Goal: Task Accomplishment & Management: Manage account settings

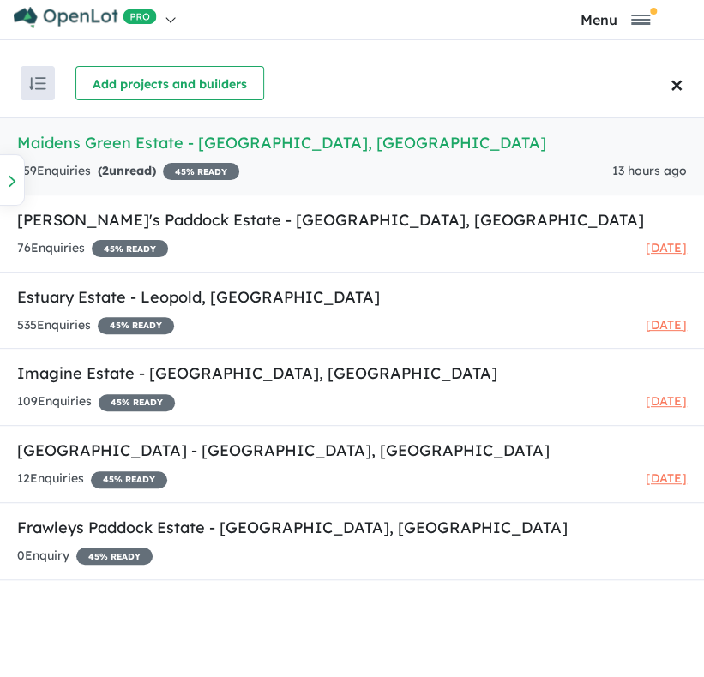
click at [496, 147] on h5 "[GEOGRAPHIC_DATA] - [GEOGRAPHIC_DATA] , [GEOGRAPHIC_DATA]" at bounding box center [352, 142] width 670 height 23
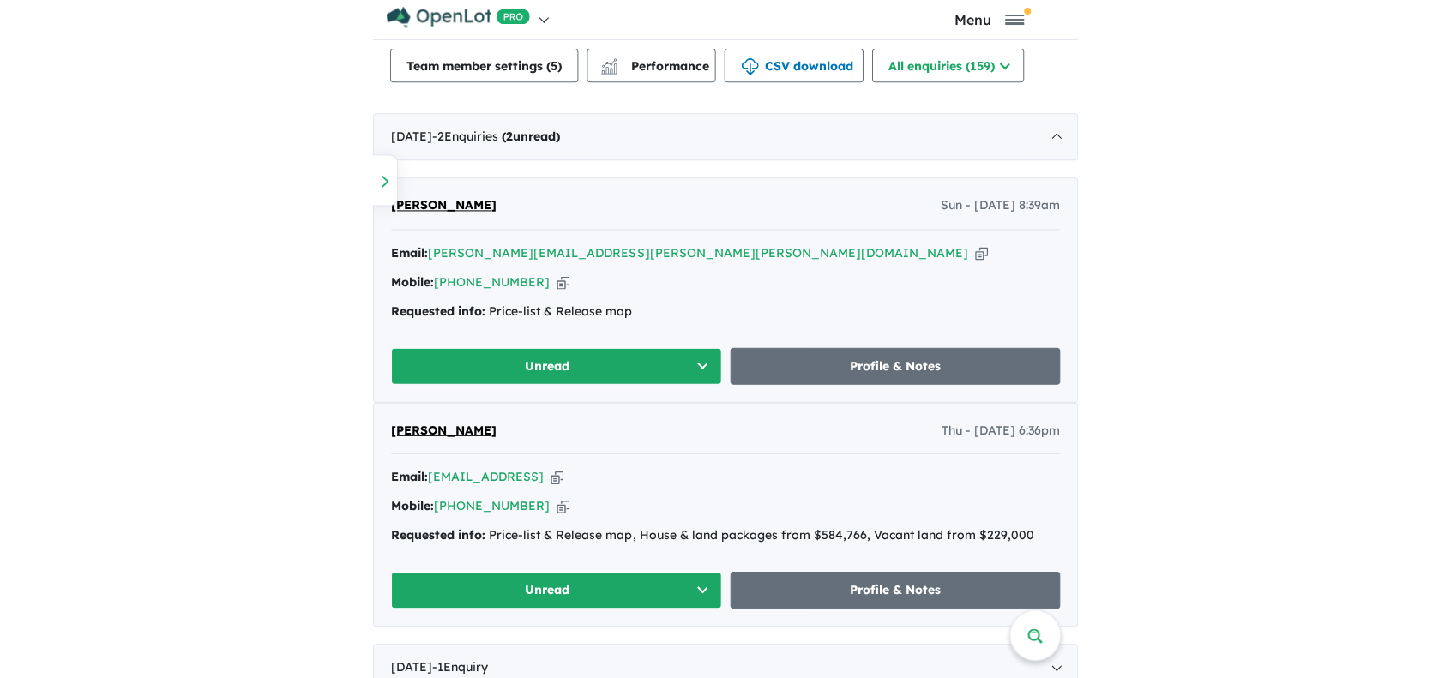
scroll to position [924, 0]
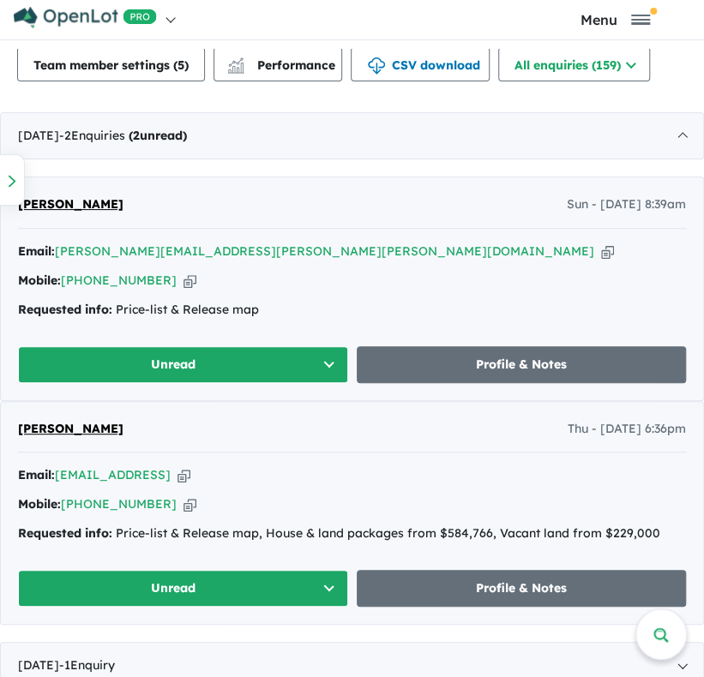
click at [265, 287] on div "Mobile: [PHONE_NUMBER] Copied!" at bounding box center [352, 281] width 668 height 21
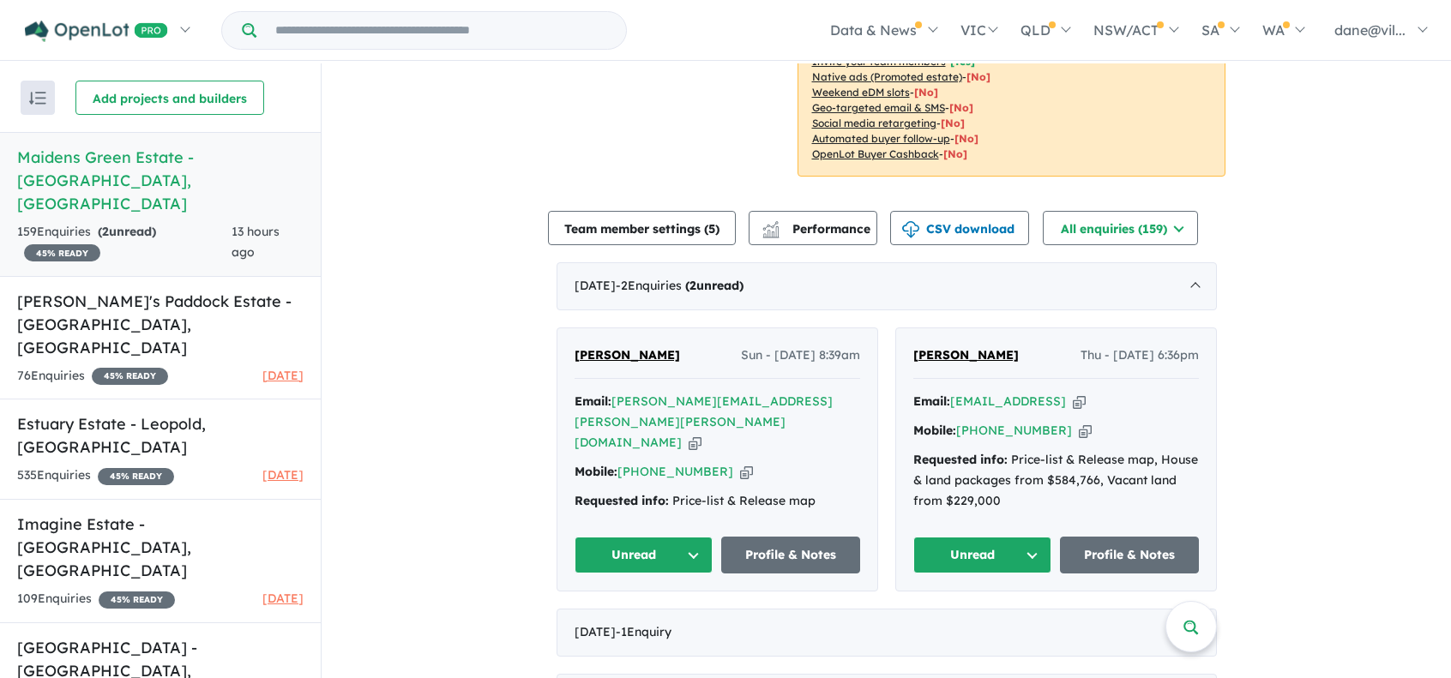
scroll to position [427, 0]
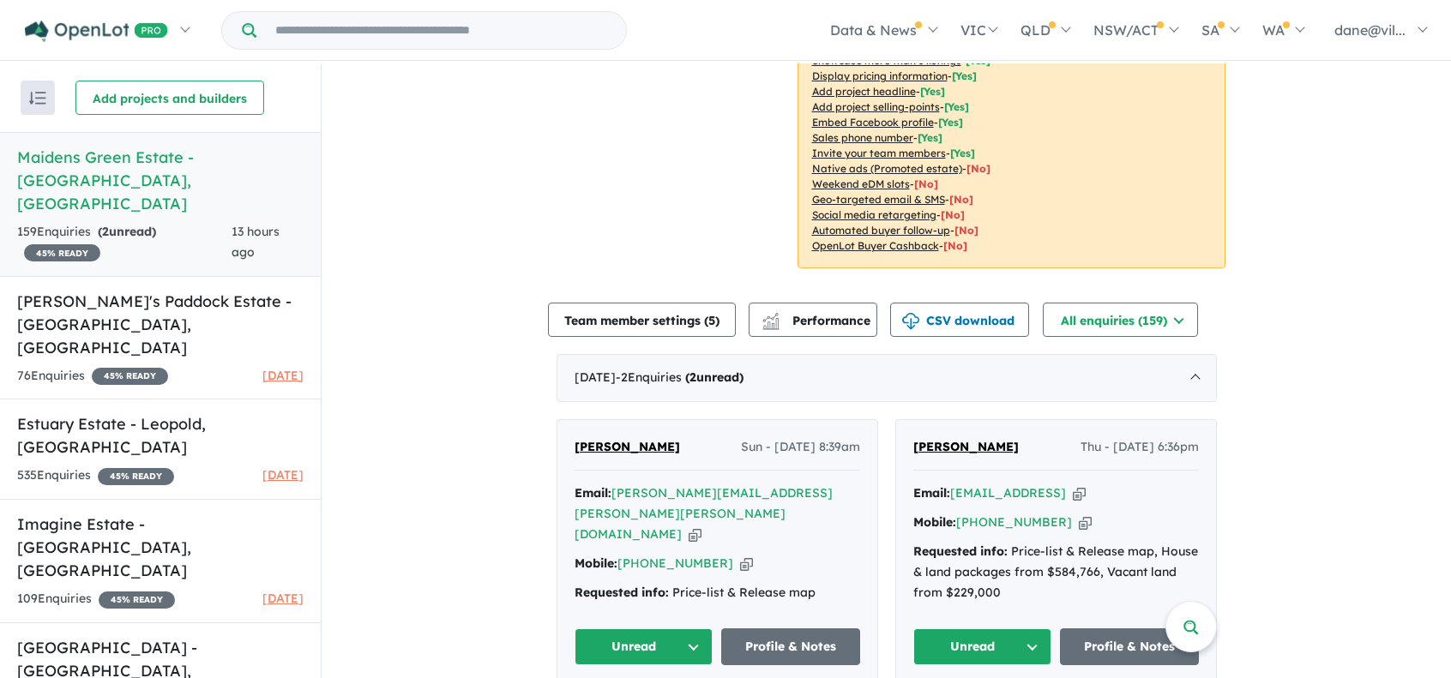
click at [616, 439] on span "[PERSON_NAME]" at bounding box center [626, 446] width 105 height 15
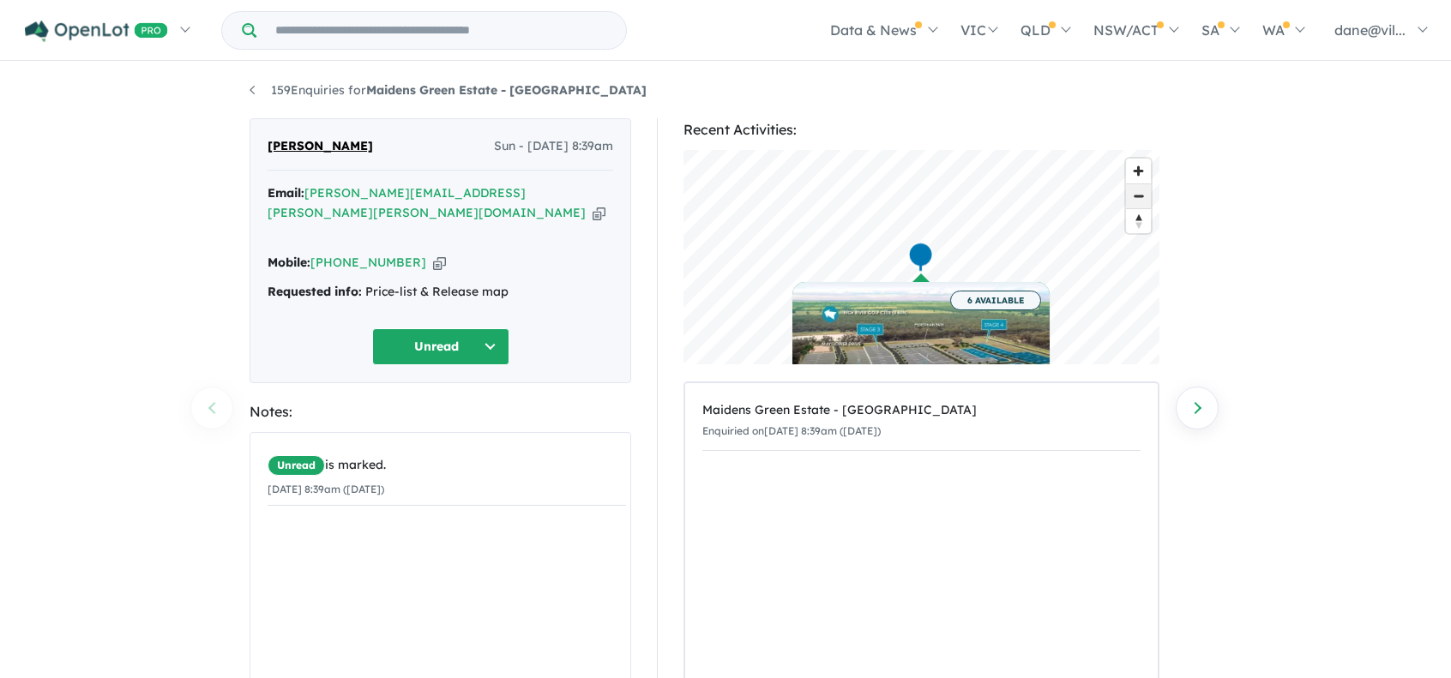
click at [716, 198] on span "Zoom out" at bounding box center [1138, 196] width 25 height 24
click at [155, 352] on div "159 Enquiries for Maidens Green Estate - Moama Previous enquiry Next enquiry [P…" at bounding box center [725, 371] width 1451 height 617
click at [476, 328] on button "Unread" at bounding box center [440, 346] width 137 height 37
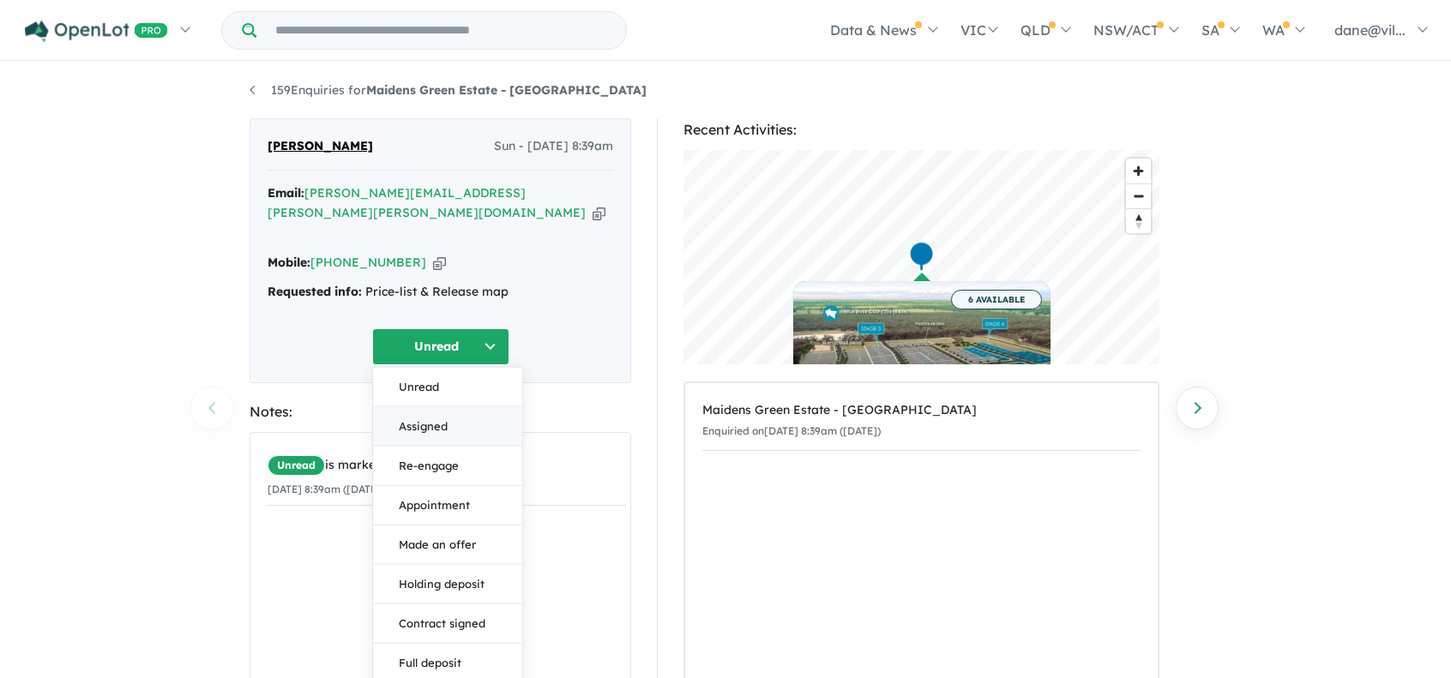
click at [438, 406] on button "Assigned" at bounding box center [447, 425] width 149 height 39
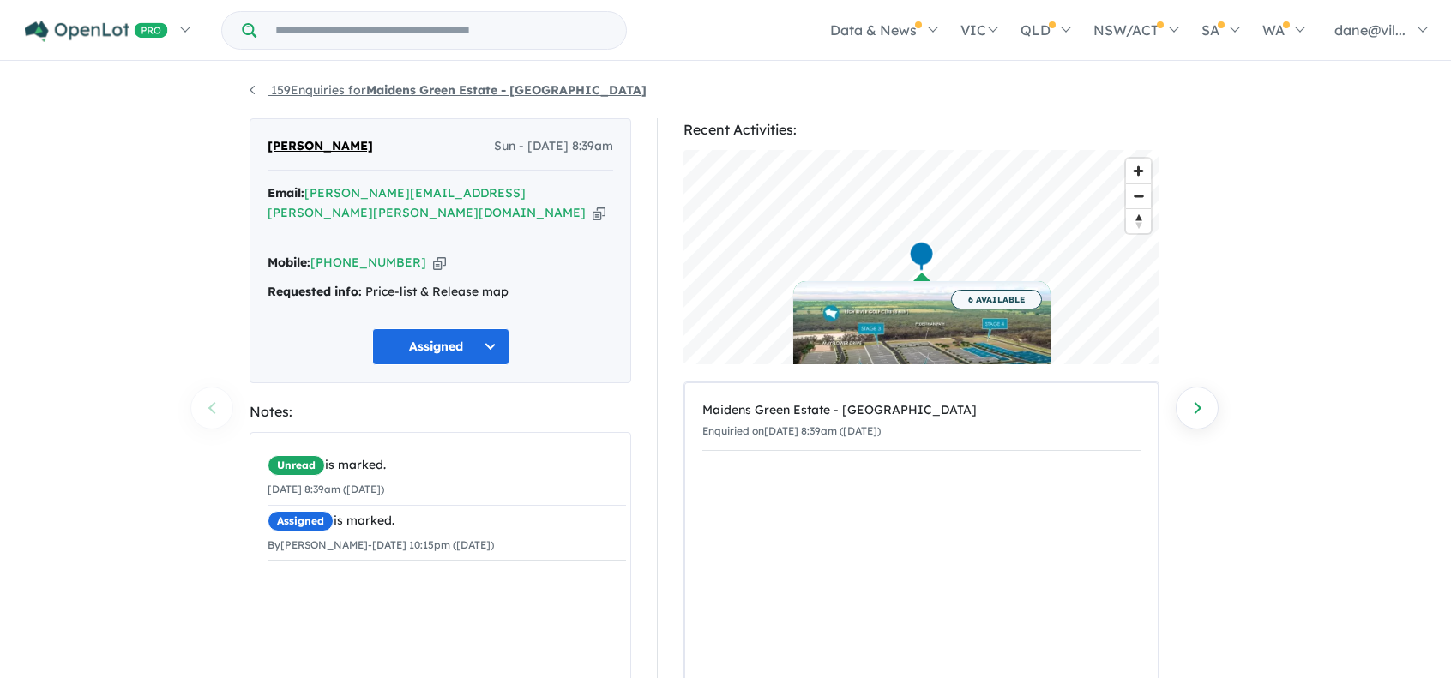
click at [256, 93] on link "159 Enquiries for Maidens Green Estate - [GEOGRAPHIC_DATA]" at bounding box center [447, 89] width 397 height 15
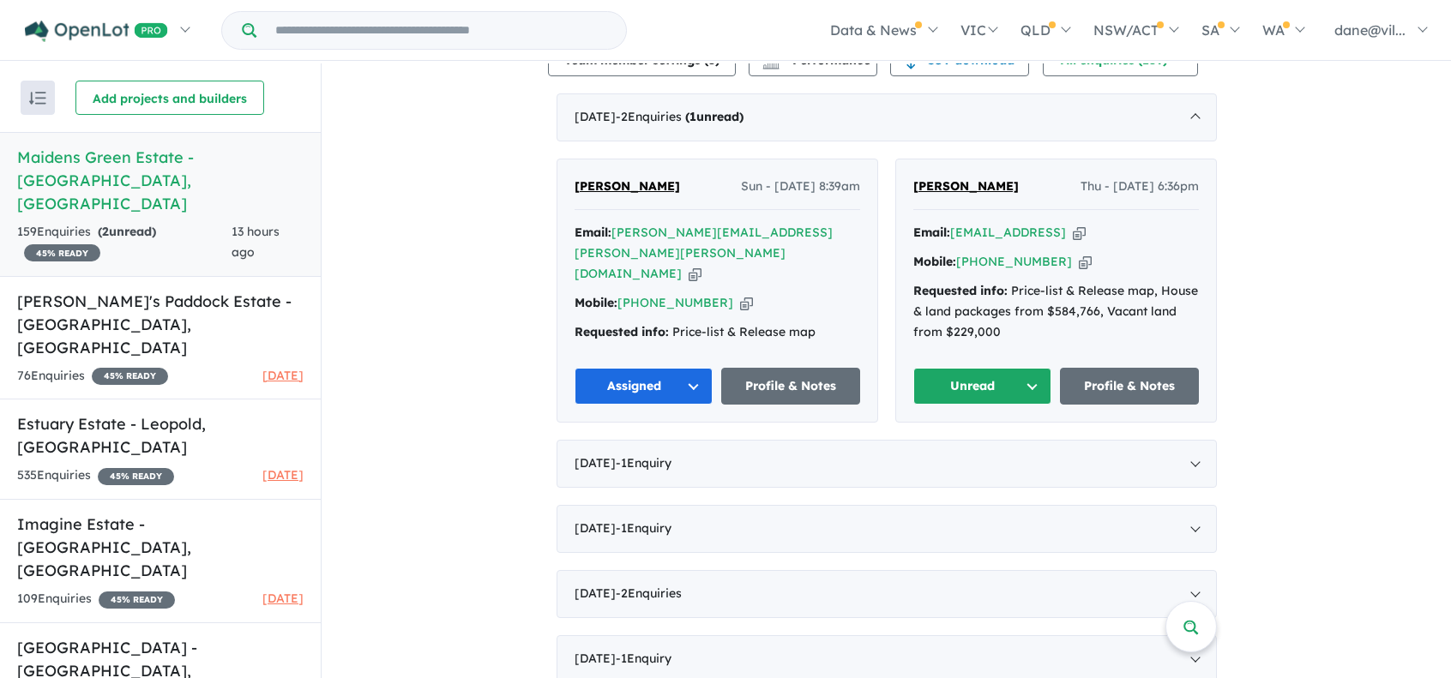
scroll to position [634, 0]
click at [716, 179] on span "[PERSON_NAME]" at bounding box center [965, 186] width 105 height 15
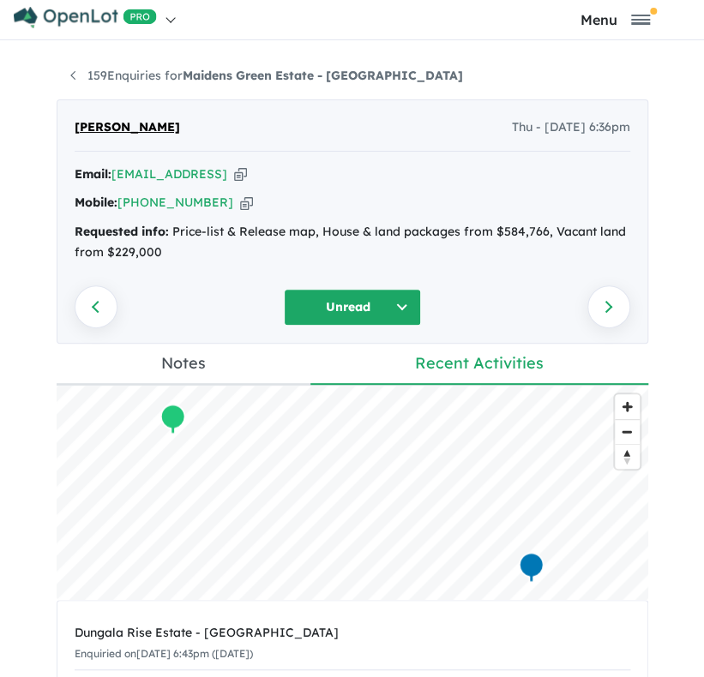
click at [247, 173] on icon "button" at bounding box center [240, 174] width 13 height 18
click at [240, 203] on icon "button" at bounding box center [246, 203] width 13 height 18
